Goal: Check status

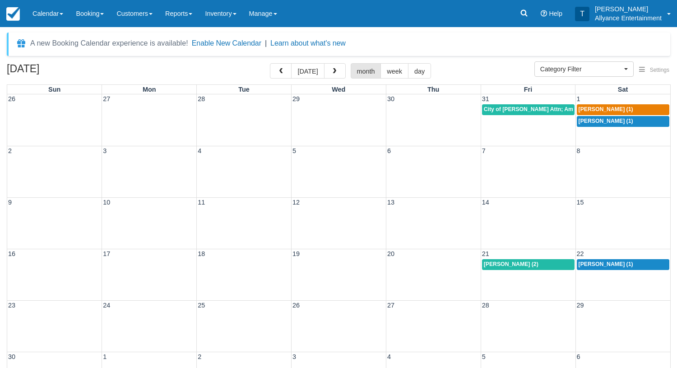
select select
click at [11, 14] on img at bounding box center [13, 14] width 14 height 14
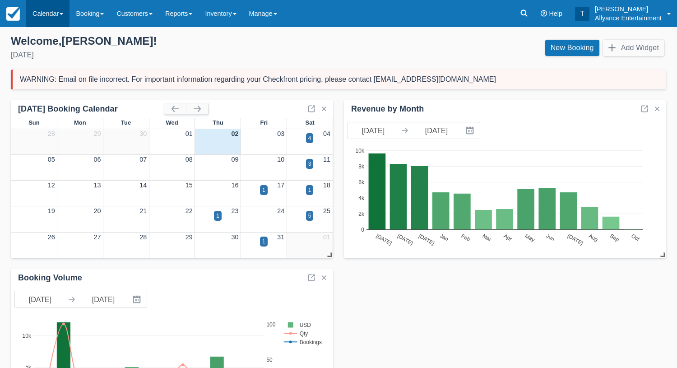
click at [46, 12] on link "Calendar" at bounding box center [47, 13] width 43 height 27
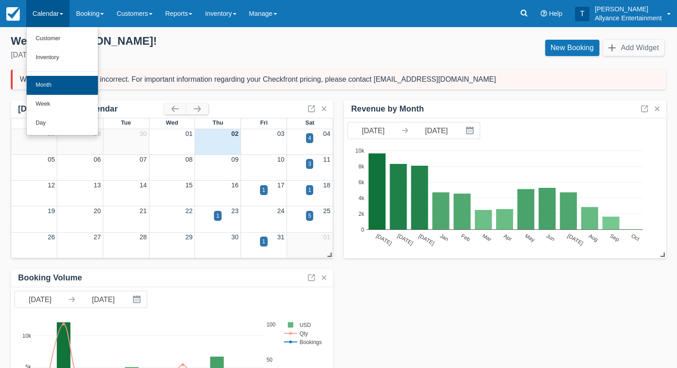
click at [35, 85] on link "Month" at bounding box center [62, 85] width 71 height 19
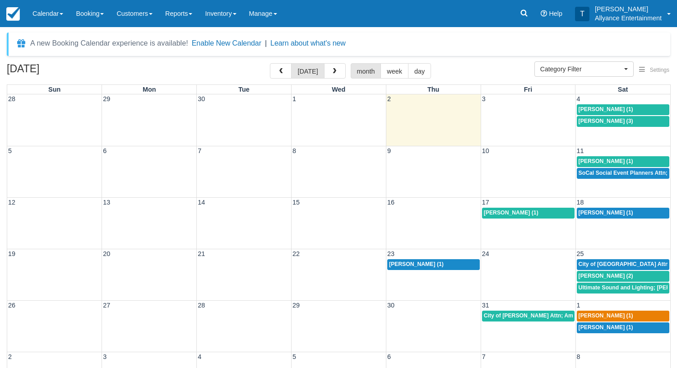
select select
click at [331, 68] on span "button" at bounding box center [334, 71] width 6 height 6
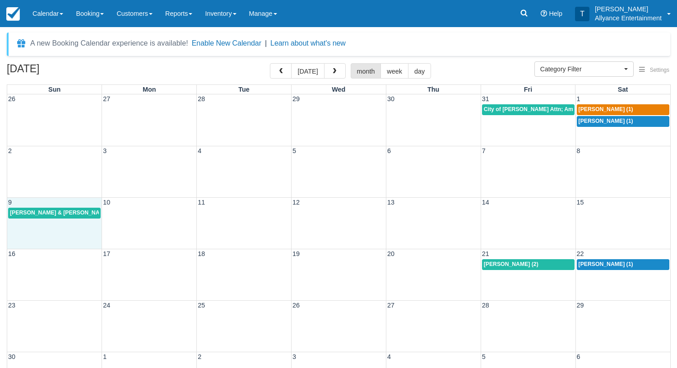
click at [56, 225] on div "9 10 11 12 13 14 15 [PERSON_NAME] & [PERSON_NAME] (1)" at bounding box center [338, 222] width 663 height 51
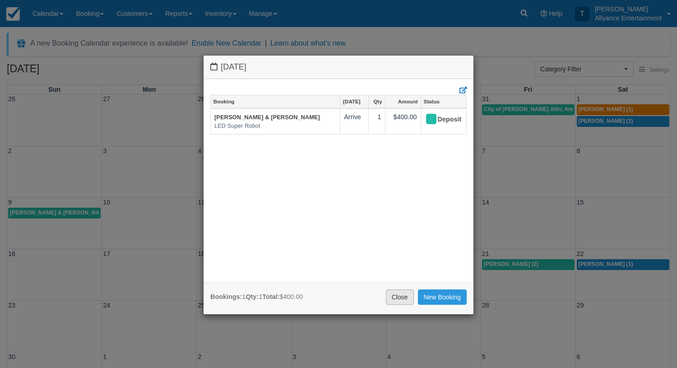
click at [400, 297] on link "Close" at bounding box center [400, 296] width 28 height 15
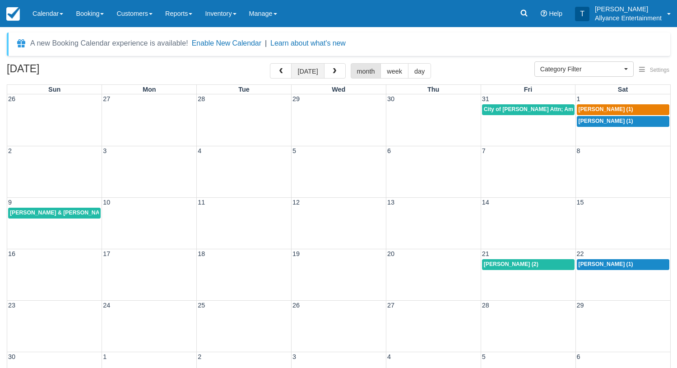
click at [310, 70] on button "[DATE]" at bounding box center [307, 70] width 33 height 15
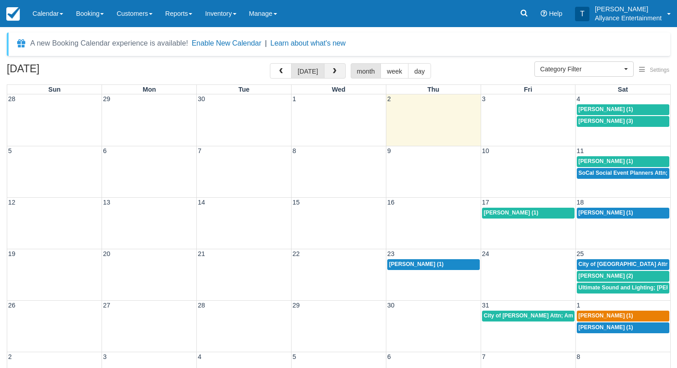
click at [332, 73] on span "button" at bounding box center [334, 71] width 6 height 6
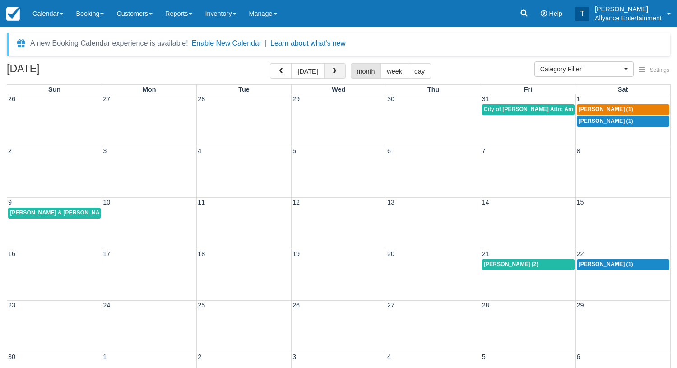
click at [332, 73] on span "button" at bounding box center [334, 71] width 6 height 6
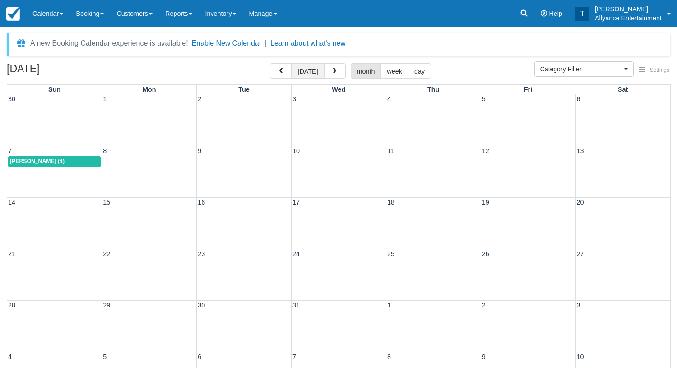
click at [302, 72] on button "[DATE]" at bounding box center [307, 70] width 33 height 15
